Goal: Task Accomplishment & Management: Manage account settings

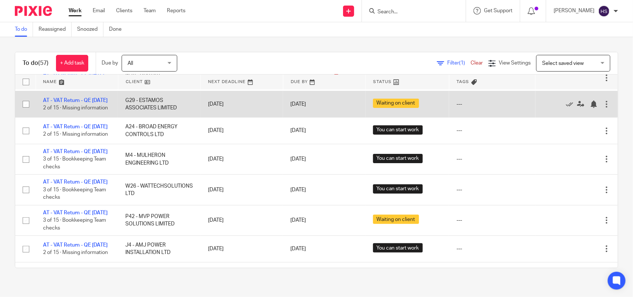
scroll to position [46, 0]
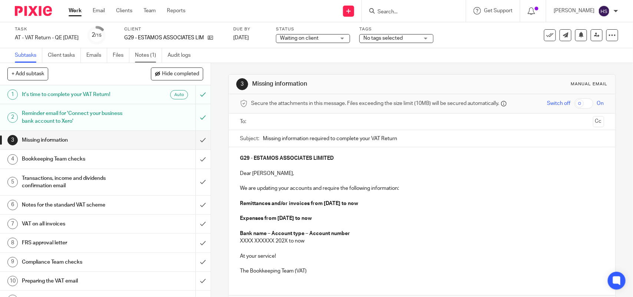
click at [143, 52] on link "Notes (1)" at bounding box center [148, 55] width 27 height 14
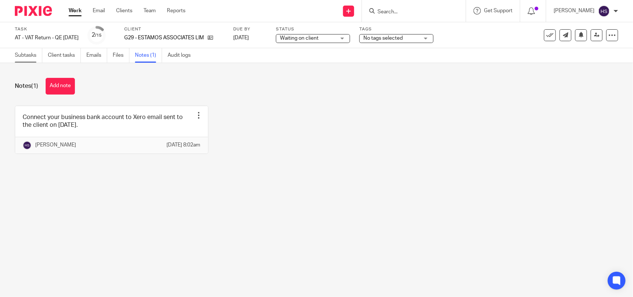
click at [25, 53] on link "Subtasks" at bounding box center [28, 55] width 27 height 14
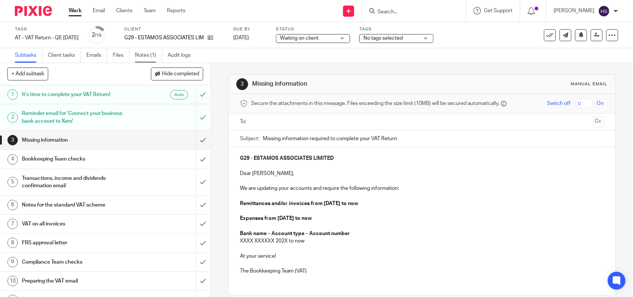
click at [148, 54] on link "Notes (1)" at bounding box center [148, 55] width 27 height 14
